Goal: Task Accomplishment & Management: Complete application form

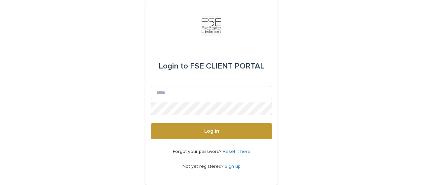
click at [292, 29] on div "Login to FSE CLIENT PORTAL Email Password Log in Forgot your password? Reset it…" at bounding box center [211, 101] width 423 height 203
click at [166, 94] on input "Email" at bounding box center [212, 92] width 122 height 13
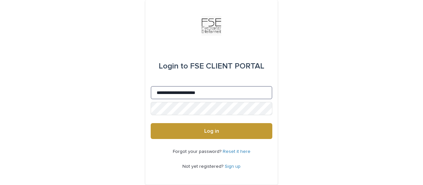
type input "**********"
click at [151, 123] on button "Log in" at bounding box center [212, 131] width 122 height 16
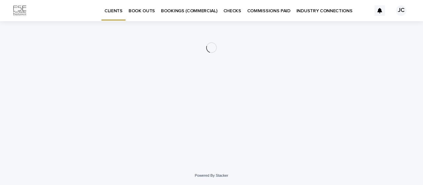
click at [130, 10] on p "BOOK OUTS" at bounding box center [142, 7] width 26 height 14
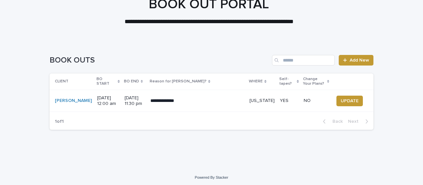
scroll to position [47, 0]
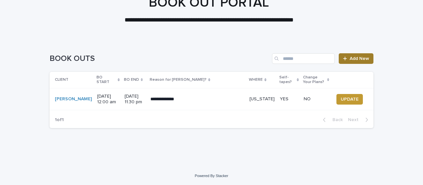
click at [343, 57] on icon at bounding box center [345, 58] width 4 height 5
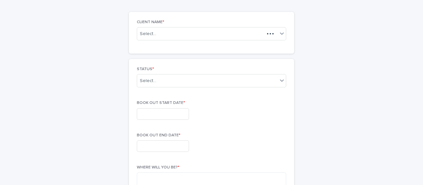
scroll to position [48, 0]
click at [279, 34] on icon at bounding box center [282, 33] width 7 height 7
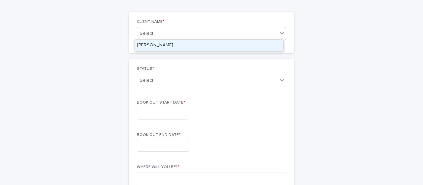
click at [156, 45] on div "Joslynn Cortes" at bounding box center [209, 46] width 149 height 12
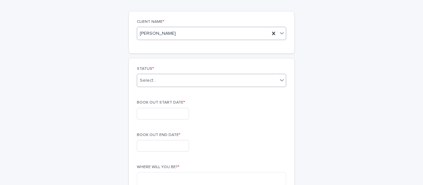
click at [187, 79] on div "Select..." at bounding box center [207, 80] width 140 height 11
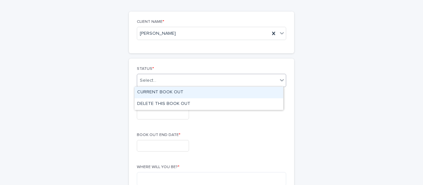
click at [160, 93] on div "CURRENT BOOK OUT" at bounding box center [209, 93] width 149 height 12
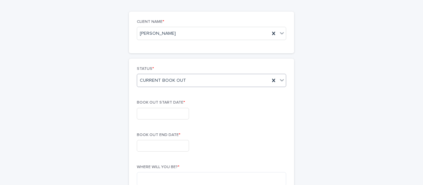
click at [152, 113] on input "text" at bounding box center [163, 114] width 52 height 12
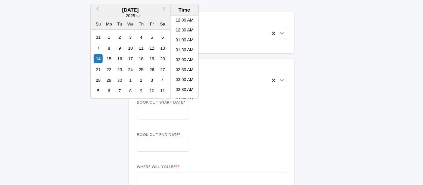
scroll to position [202, 0]
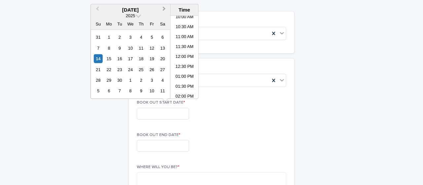
click at [164, 9] on span "Next Month" at bounding box center [164, 9] width 0 height 9
click at [97, 11] on button "Previous Month" at bounding box center [97, 10] width 11 height 11
click div "3"
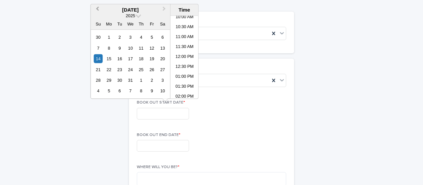
type input "**********"
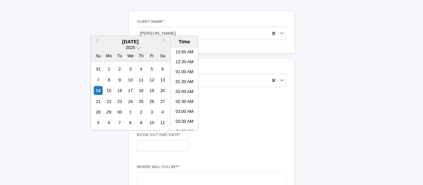
click at [149, 144] on input "text" at bounding box center [163, 146] width 52 height 12
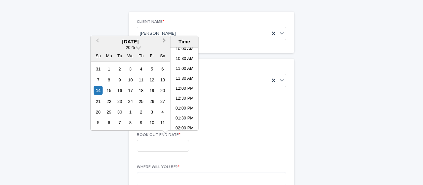
click at [164, 42] on span "Next Month" at bounding box center [164, 41] width 0 height 9
click at [163, 89] on div "15" at bounding box center [162, 90] width 9 height 9
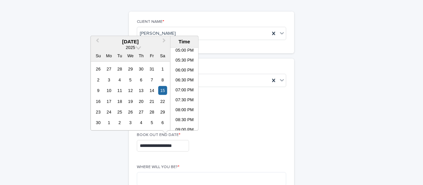
scroll to position [393, 0]
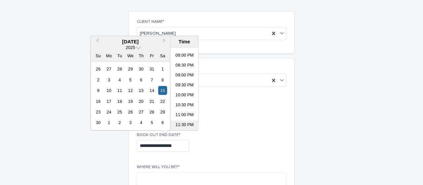
click at [185, 123] on li "11:30 PM" at bounding box center [185, 125] width 28 height 10
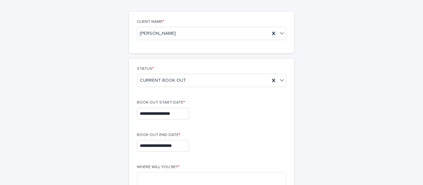
type input "**********"
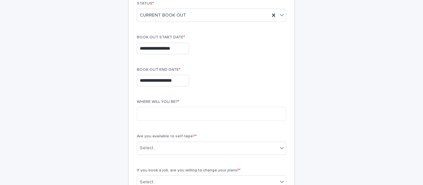
scroll to position [117, 0]
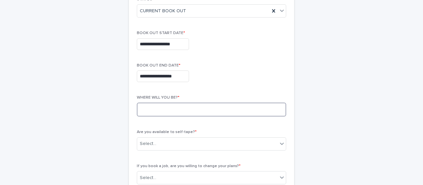
click at [169, 111] on textarea at bounding box center [211, 109] width 149 height 14
type textarea "**********"
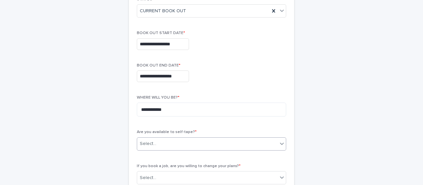
click at [188, 141] on div "Select..." at bounding box center [207, 143] width 140 height 11
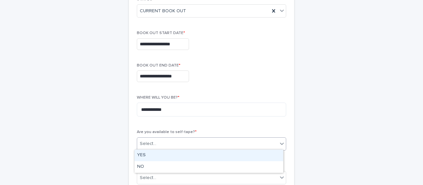
click at [152, 154] on div "YES" at bounding box center [209, 155] width 149 height 12
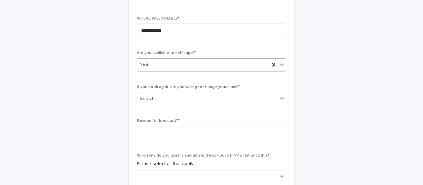
scroll to position [206, 0]
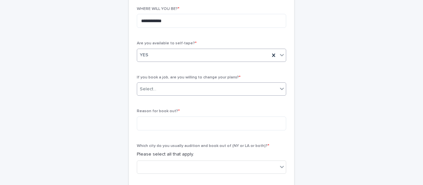
click at [270, 85] on div "Select..." at bounding box center [207, 89] width 140 height 11
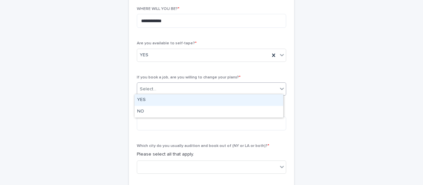
click at [144, 101] on div "YES" at bounding box center [209, 100] width 149 height 12
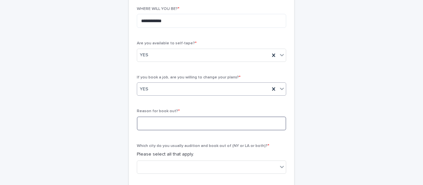
click at [151, 121] on textarea at bounding box center [211, 123] width 149 height 14
click at [149, 121] on textarea "**********" at bounding box center [211, 123] width 149 height 14
click at [151, 123] on textarea "**********" at bounding box center [211, 123] width 149 height 14
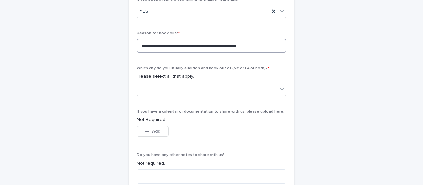
scroll to position [285, 0]
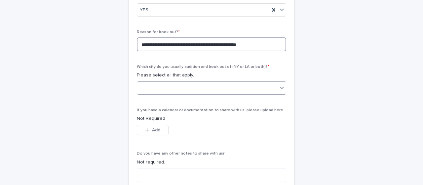
type textarea "**********"
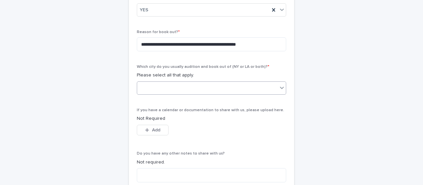
click at [278, 87] on div at bounding box center [282, 88] width 8 height 12
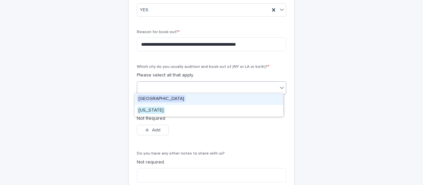
click at [162, 98] on span "Los Angeles" at bounding box center [161, 98] width 48 height 7
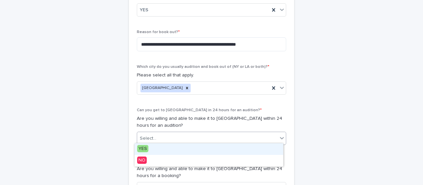
click at [167, 135] on div "Select..." at bounding box center [207, 138] width 140 height 11
click at [147, 147] on span "YES" at bounding box center [142, 148] width 11 height 7
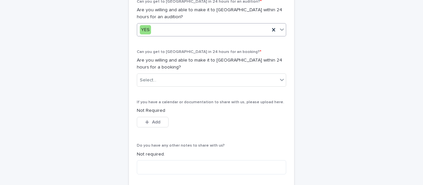
scroll to position [394, 0]
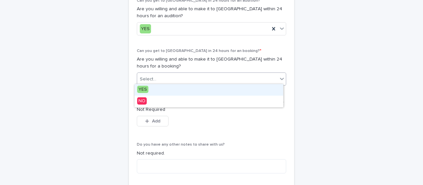
click at [275, 78] on div "Select..." at bounding box center [211, 78] width 149 height 13
click at [185, 91] on div "YES" at bounding box center [209, 90] width 149 height 12
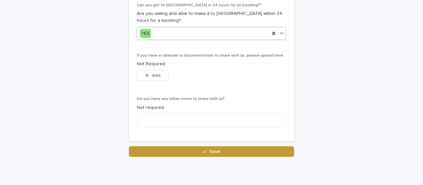
scroll to position [440, 0]
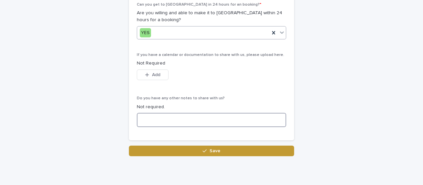
click at [190, 118] on textarea at bounding box center [211, 120] width 149 height 14
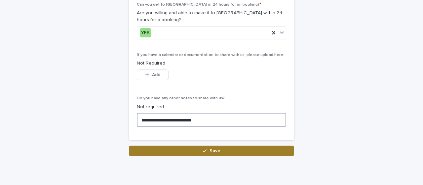
type textarea "**********"
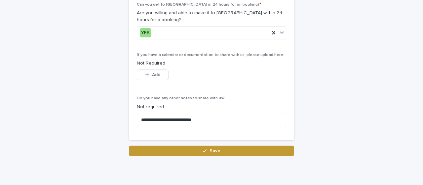
click at [204, 148] on icon "button" at bounding box center [205, 150] width 4 height 5
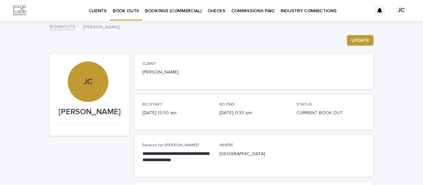
click at [127, 11] on p "BOOK OUTS" at bounding box center [126, 7] width 26 height 14
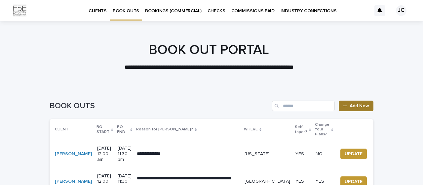
click at [345, 106] on icon at bounding box center [345, 105] width 4 height 5
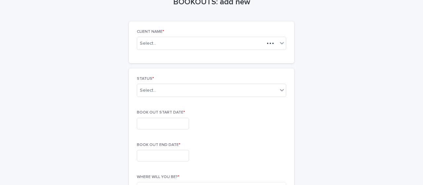
scroll to position [46, 0]
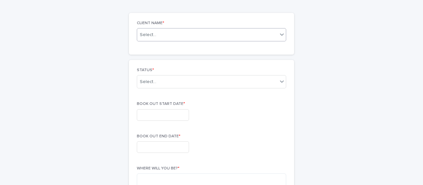
click at [279, 35] on icon at bounding box center [282, 34] width 7 height 7
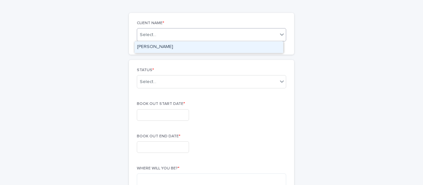
click at [234, 47] on div "Joslynn Cortes" at bounding box center [209, 47] width 149 height 12
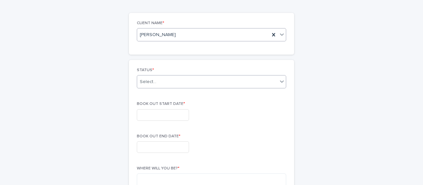
click at [274, 82] on div "Select..." at bounding box center [207, 81] width 140 height 11
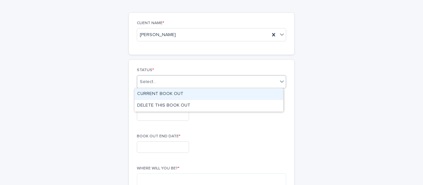
click at [174, 93] on div "CURRENT BOOK OUT" at bounding box center [209, 94] width 149 height 12
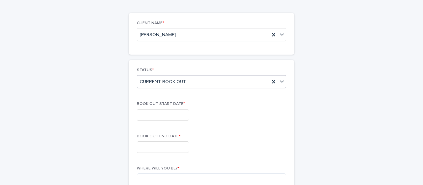
click at [152, 113] on input "text" at bounding box center [163, 115] width 52 height 12
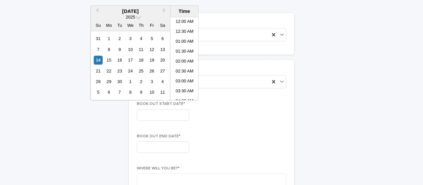
scroll to position [202, 0]
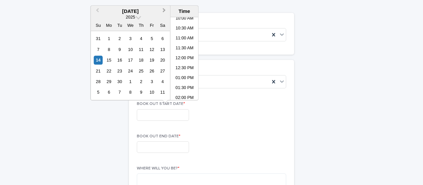
click at [164, 12] on span "Next Month" at bounding box center [164, 11] width 0 height 9
click at [160, 8] on button "Next Month" at bounding box center [165, 11] width 11 height 11
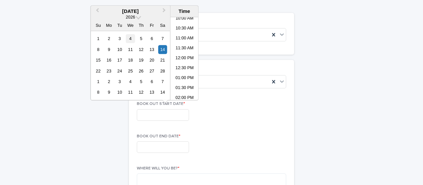
click at [132, 39] on div "4" at bounding box center [130, 38] width 9 height 9
type input "**********"
click at [163, 144] on input "text" at bounding box center [163, 147] width 52 height 12
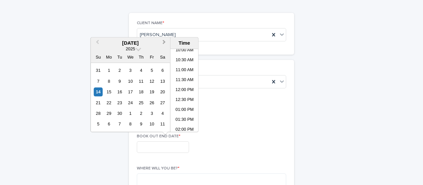
click at [167, 43] on button "Next Month" at bounding box center [165, 43] width 11 height 11
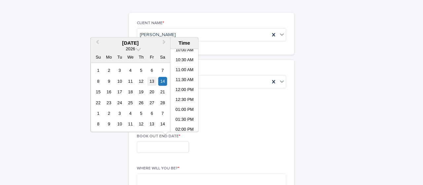
click at [150, 81] on div "13" at bounding box center [151, 81] width 9 height 9
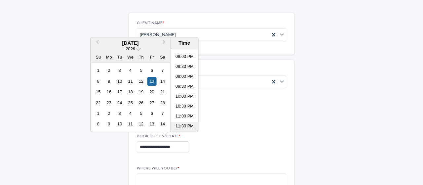
click at [183, 124] on li "11:30 PM" at bounding box center [185, 127] width 28 height 10
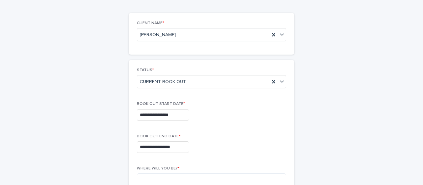
type input "**********"
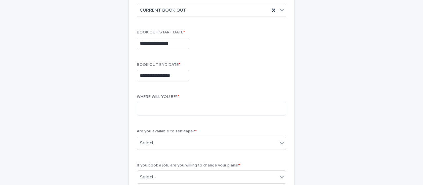
scroll to position [120, 0]
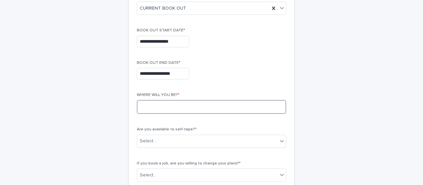
click at [200, 106] on textarea at bounding box center [211, 107] width 149 height 14
type textarea "*******"
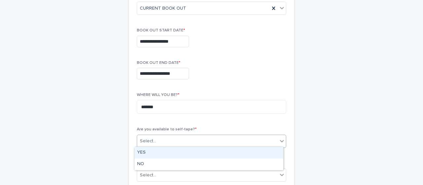
click at [210, 140] on div "Select..." at bounding box center [207, 141] width 140 height 11
click at [169, 152] on div "YES" at bounding box center [209, 153] width 149 height 12
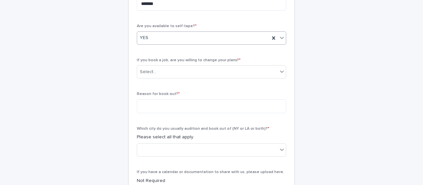
scroll to position [224, 0]
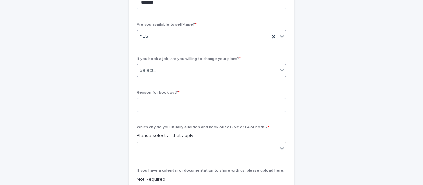
click at [279, 69] on icon at bounding box center [282, 70] width 7 height 7
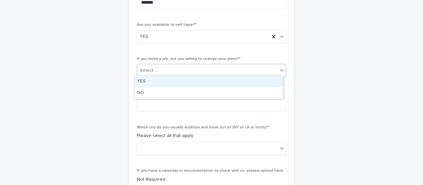
click at [263, 81] on div "YES" at bounding box center [209, 82] width 149 height 12
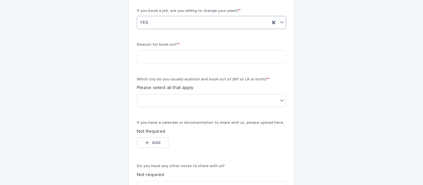
scroll to position [273, 0]
click at [214, 55] on textarea at bounding box center [211, 56] width 149 height 14
type textarea "*"
type textarea "**********"
click at [225, 101] on div at bounding box center [207, 100] width 140 height 11
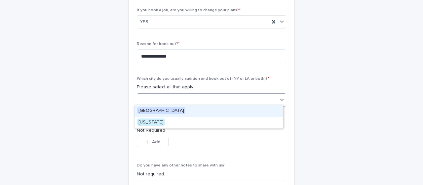
click at [157, 110] on span "Los Angeles" at bounding box center [161, 110] width 48 height 7
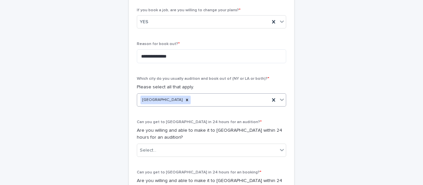
scroll to position [323, 0]
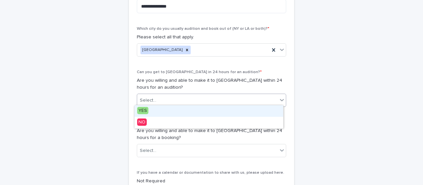
click at [273, 95] on div "Select..." at bounding box center [207, 100] width 140 height 11
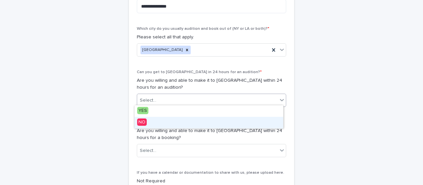
click at [144, 121] on span "NO" at bounding box center [142, 121] width 10 height 7
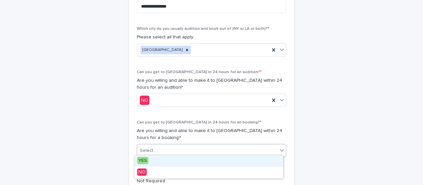
drag, startPoint x: 262, startPoint y: 149, endPoint x: 258, endPoint y: 147, distance: 5.1
click at [258, 147] on div "Select..." at bounding box center [207, 150] width 140 height 11
click at [163, 160] on div "YES" at bounding box center [209, 161] width 149 height 12
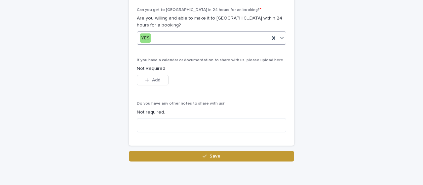
scroll to position [436, 0]
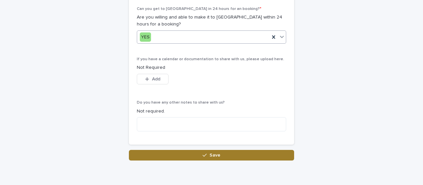
click at [210, 153] on span "Save" at bounding box center [215, 155] width 11 height 5
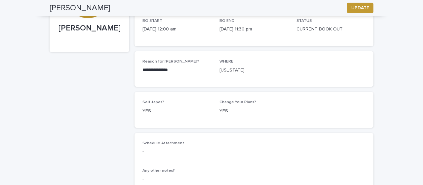
scroll to position [83, 0]
click at [358, 8] on span "UPDATE" at bounding box center [360, 8] width 18 height 7
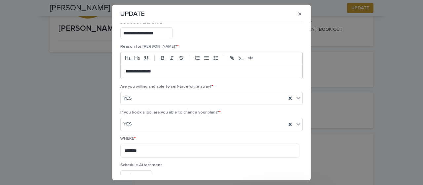
scroll to position [122, 0]
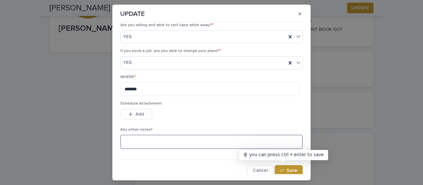
click at [149, 141] on textarea at bounding box center [211, 142] width 182 height 14
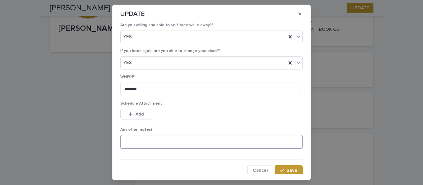
click at [161, 142] on textarea at bounding box center [211, 142] width 182 height 14
type textarea "*"
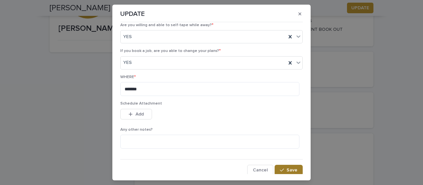
click at [280, 166] on button "Save" at bounding box center [289, 170] width 28 height 11
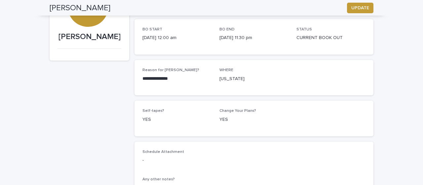
scroll to position [0, 0]
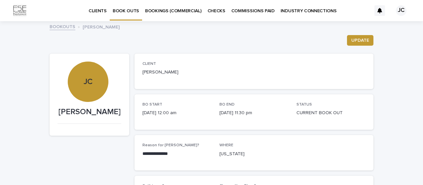
click at [124, 10] on p "BOOK OUTS" at bounding box center [126, 7] width 26 height 14
